Goal: Go to known website: Access a specific website the user already knows

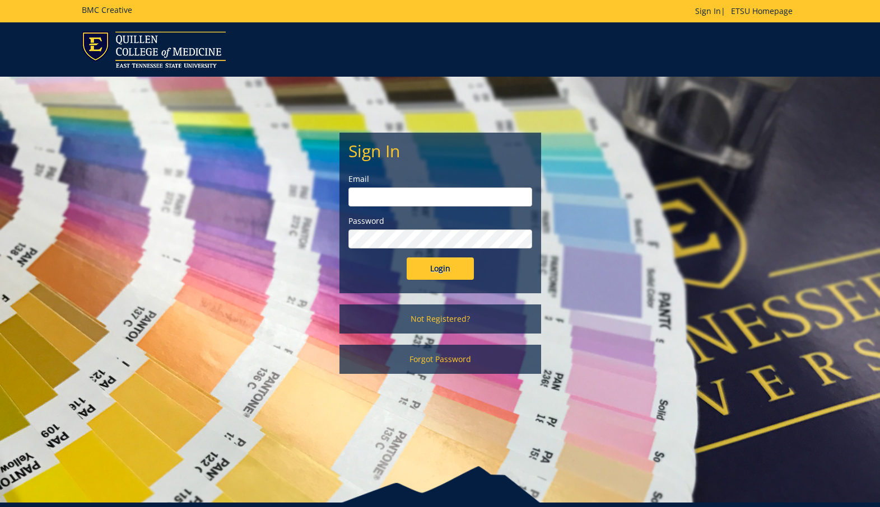
type input "[EMAIL_ADDRESS][DOMAIN_NAME]"
click at [428, 266] on input "Login" at bounding box center [439, 269] width 67 height 22
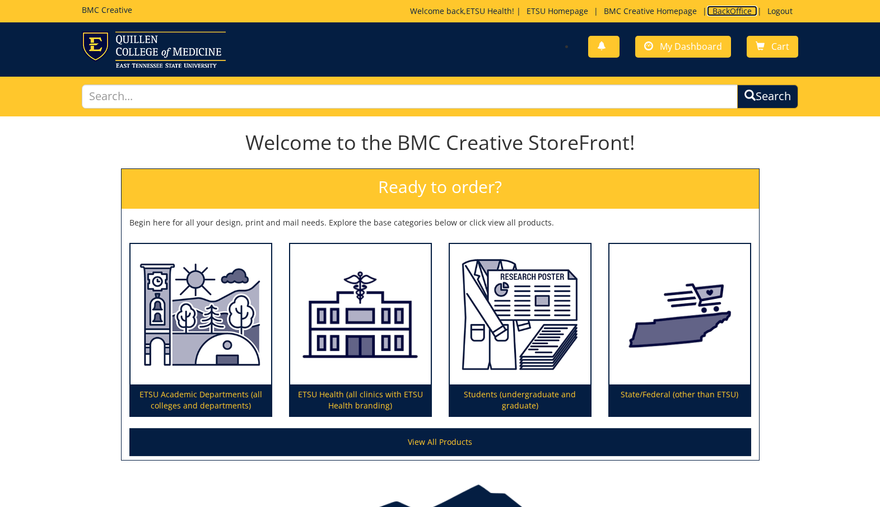
click at [728, 13] on link "BackOffice" at bounding box center [732, 11] width 50 height 11
